Goal: Transaction & Acquisition: Purchase product/service

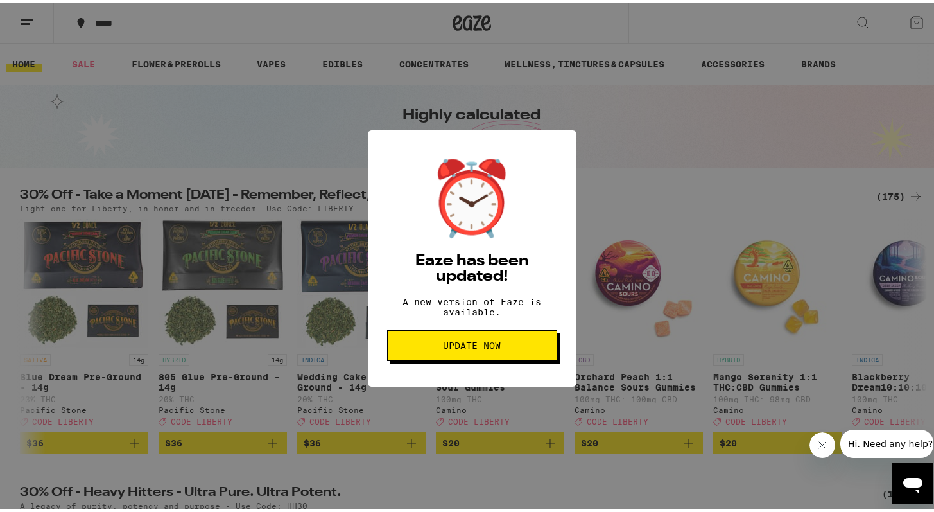
scroll to position [0, 764]
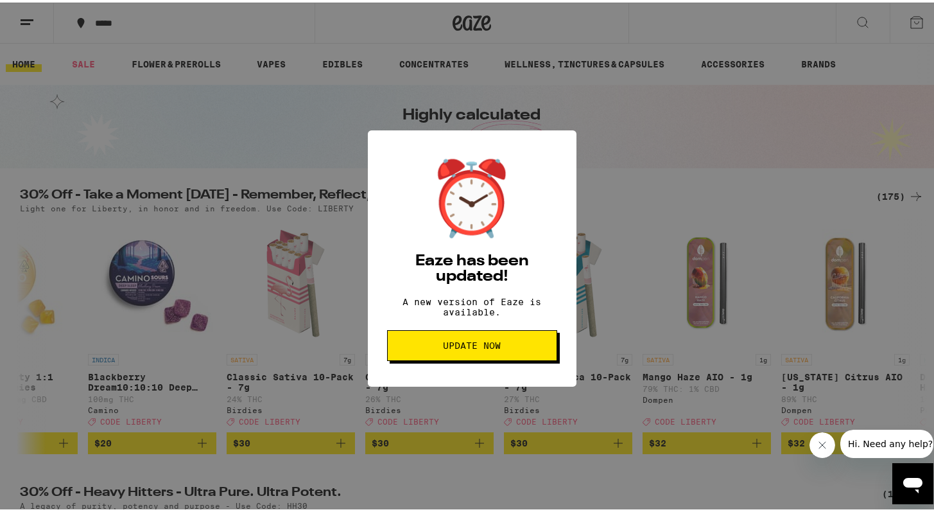
click at [459, 347] on span "Update Now" at bounding box center [472, 342] width 58 height 9
